Goal: Task Accomplishment & Management: Complete application form

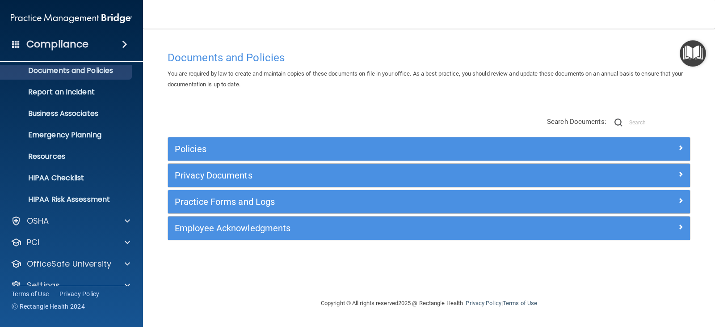
scroll to position [44, 0]
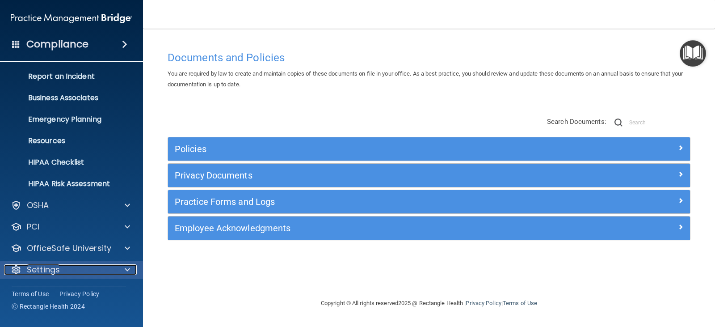
click at [86, 267] on div "Settings" at bounding box center [59, 269] width 111 height 11
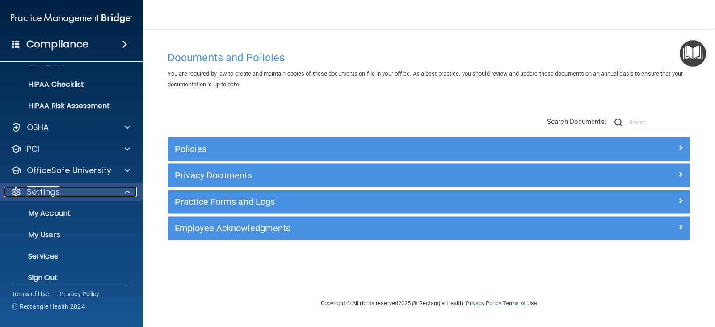
scroll to position [130, 0]
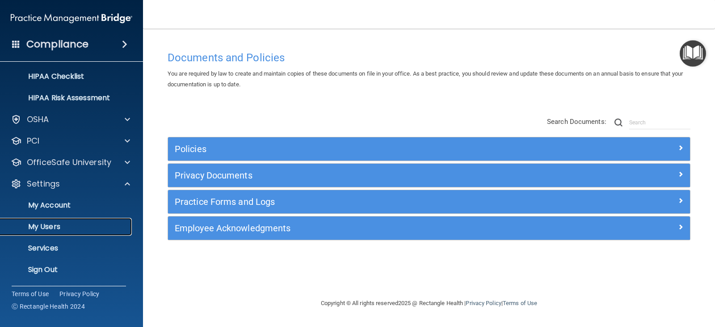
click at [79, 226] on p "My Users" at bounding box center [67, 226] width 122 height 9
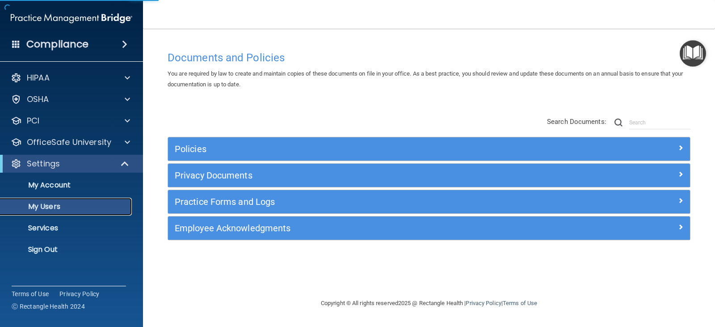
select select "20"
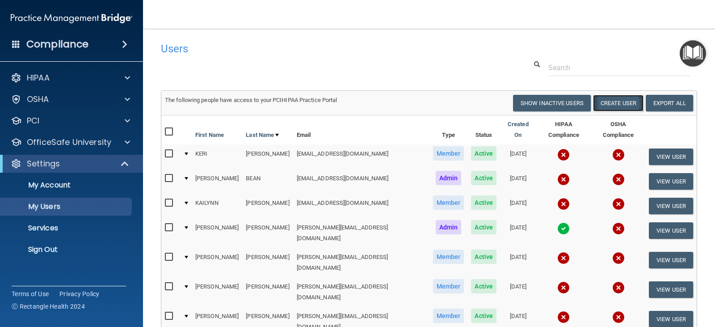
click at [596, 104] on button "Create User" at bounding box center [618, 103] width 51 height 17
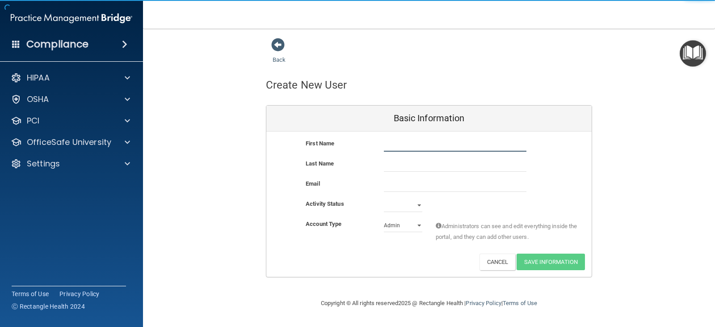
click at [404, 147] on input "text" at bounding box center [455, 144] width 143 height 13
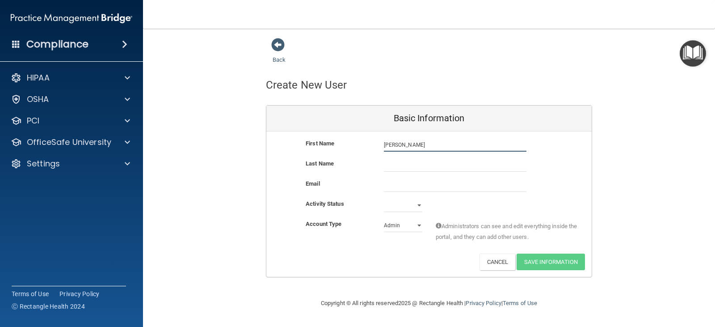
type input "[PERSON_NAME]"
click at [384, 189] on input "email" at bounding box center [455, 184] width 143 height 13
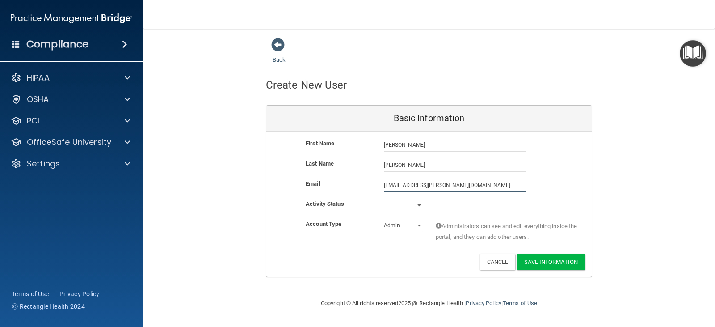
type input "[EMAIL_ADDRESS][PERSON_NAME][DOMAIN_NAME]"
click at [413, 204] on select "Active Inactive" at bounding box center [403, 206] width 38 height 13
select select "active"
click at [384, 199] on select "Active Inactive" at bounding box center [403, 205] width 38 height 13
click at [400, 229] on select "Admin Member" at bounding box center [403, 225] width 38 height 13
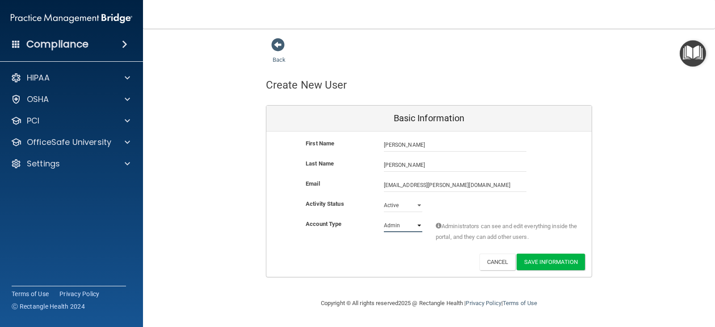
select select "practice_member"
click at [384, 219] on select "Admin Member" at bounding box center [403, 225] width 38 height 13
click at [541, 262] on button "Save Information" at bounding box center [551, 262] width 68 height 17
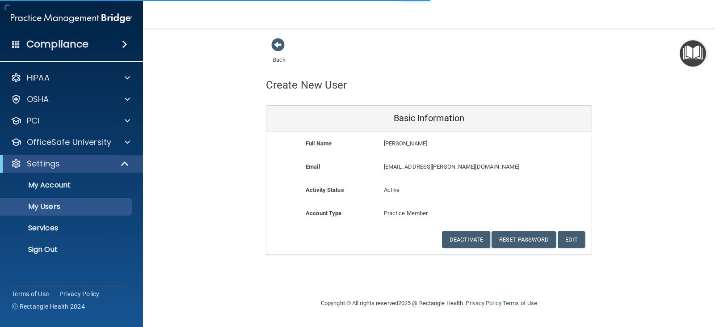
select select "20"
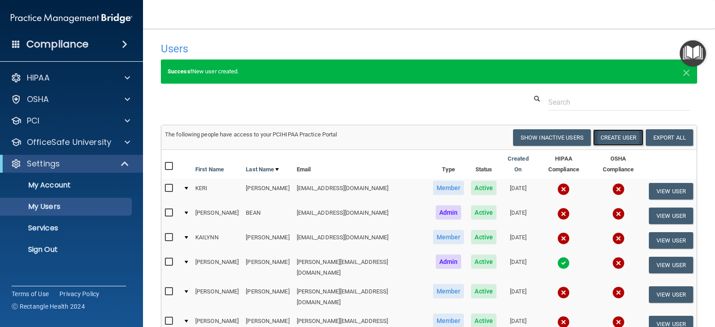
click at [604, 139] on button "Create User" at bounding box center [618, 137] width 51 height 17
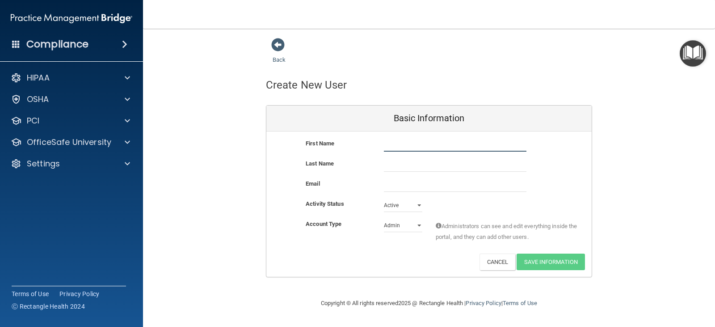
click at [457, 147] on input "text" at bounding box center [455, 144] width 143 height 13
type input "[PERSON_NAME]"
type input "CARRO"
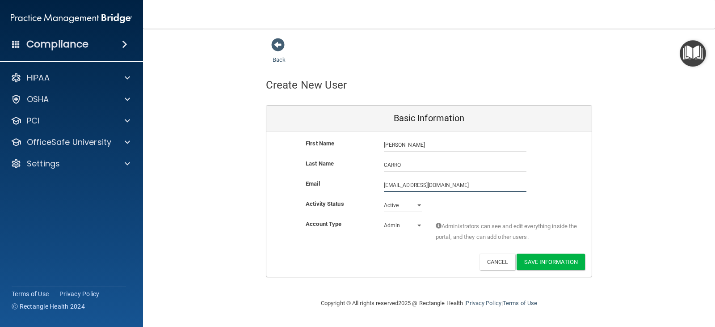
type input "[EMAIL_ADDRESS][DOMAIN_NAME]"
click at [395, 227] on select "Admin Member" at bounding box center [403, 225] width 38 height 13
select select "practice_member"
click at [384, 219] on select "Admin Member" at bounding box center [403, 225] width 38 height 13
click at [529, 264] on button "Save Information" at bounding box center [551, 262] width 68 height 17
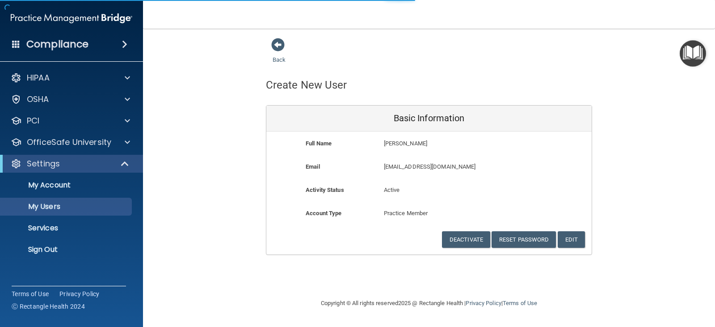
select select "20"
